Goal: Information Seeking & Learning: Compare options

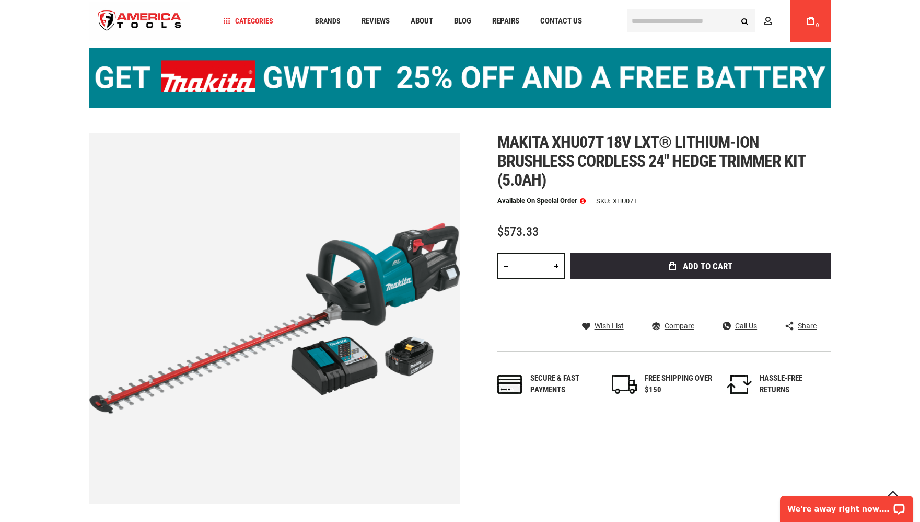
scroll to position [61, 0]
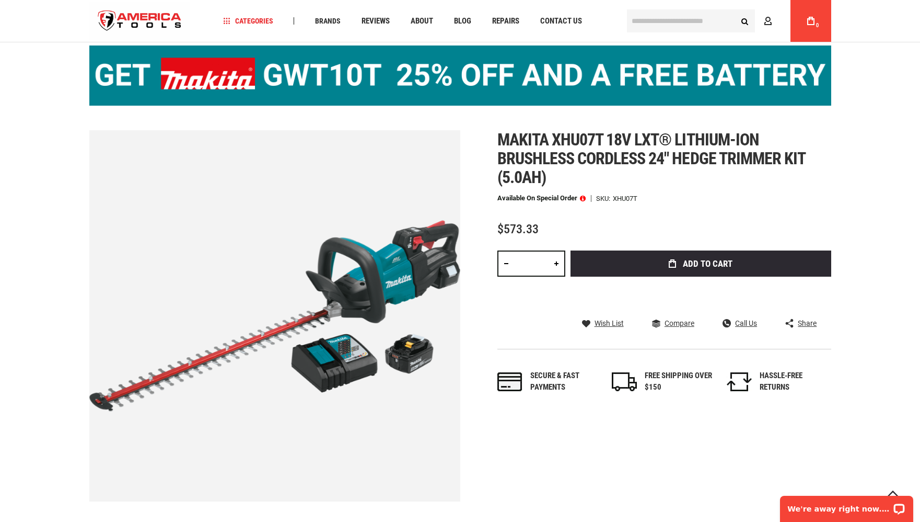
click at [593, 77] on img at bounding box center [460, 75] width 742 height 60
